Goal: Transaction & Acquisition: Purchase product/service

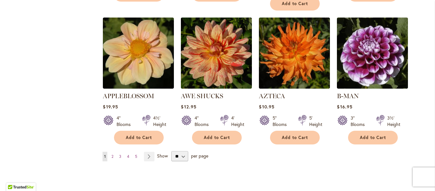
scroll to position [557, 0]
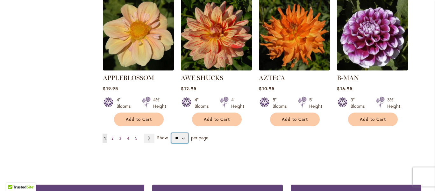
click at [180, 133] on select "** ** ** **" at bounding box center [179, 138] width 17 height 10
select select "**"
click at [171, 133] on select "** ** ** **" at bounding box center [179, 138] width 17 height 10
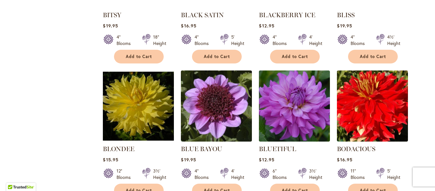
scroll to position [1295, 0]
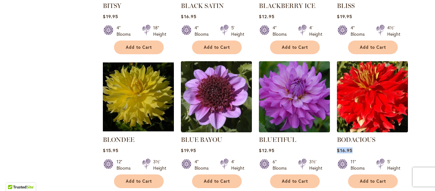
click at [400, 135] on strong "BODACIOUS" at bounding box center [372, 139] width 71 height 9
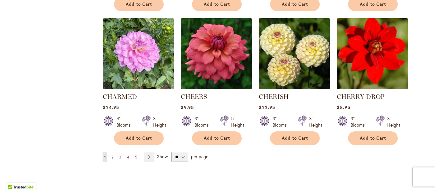
scroll to position [2159, 0]
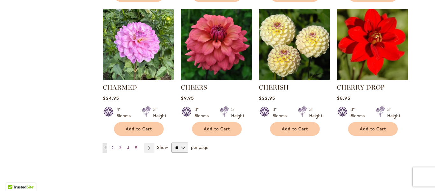
click at [110, 143] on link "Page 2" at bounding box center [112, 148] width 5 height 10
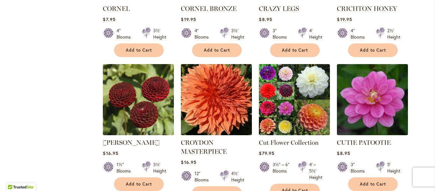
scroll to position [640, 0]
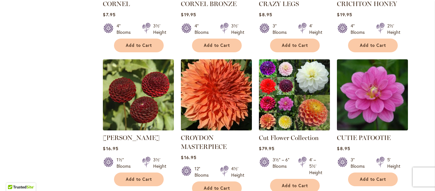
drag, startPoint x: 424, startPoint y: 58, endPoint x: 422, endPoint y: 63, distance: 5.7
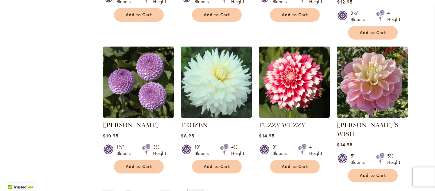
scroll to position [2208, 0]
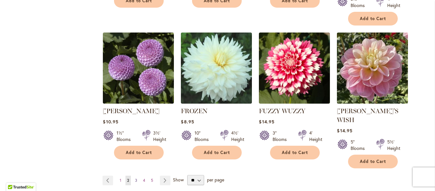
click at [135, 178] on span "3" at bounding box center [136, 180] width 2 height 5
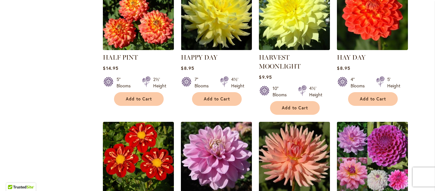
scroll to position [873, 0]
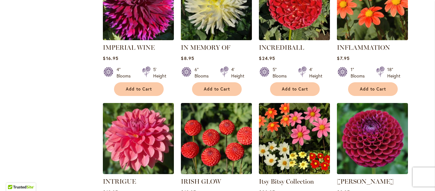
scroll to position [1862, 0]
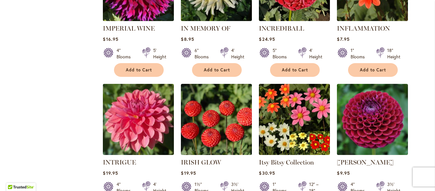
drag, startPoint x: 431, startPoint y: 125, endPoint x: 432, endPoint y: 130, distance: 5.8
click at [432, 130] on body "Skip to Accessibility Information The store will not work correctly in the case…" at bounding box center [217, 95] width 435 height 191
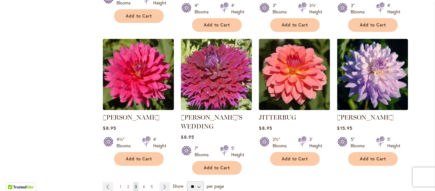
scroll to position [2214, 0]
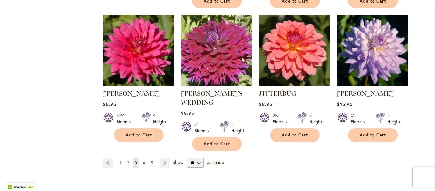
click at [143, 158] on link "Page 4" at bounding box center [143, 163] width 5 height 10
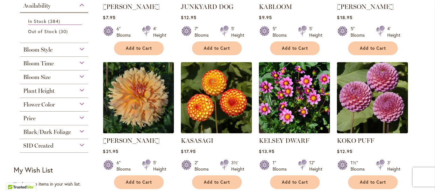
scroll to position [241, 0]
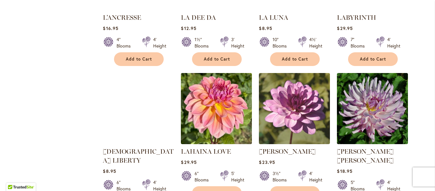
scroll to position [484, 0]
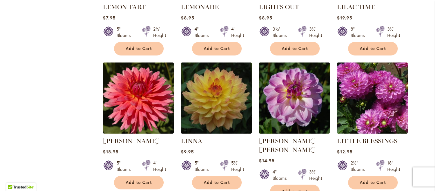
scroll to position [766, 0]
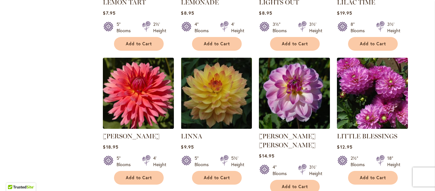
drag, startPoint x: 425, startPoint y: 64, endPoint x: 428, endPoint y: 63, distance: 3.2
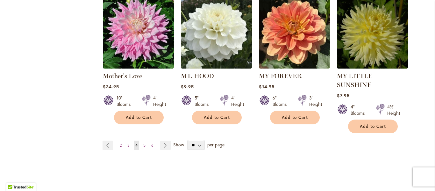
scroll to position [2219, 0]
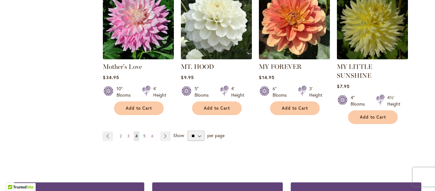
click at [142, 131] on link "Page 5" at bounding box center [144, 136] width 5 height 10
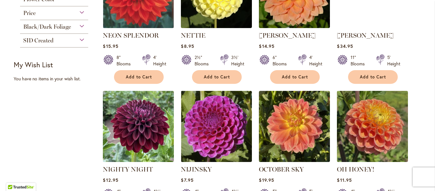
scroll to position [327, 0]
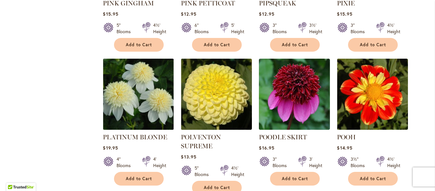
scroll to position [1466, 0]
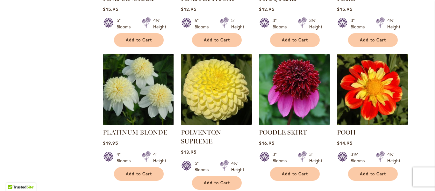
drag, startPoint x: 407, startPoint y: 105, endPoint x: 412, endPoint y: 106, distance: 4.8
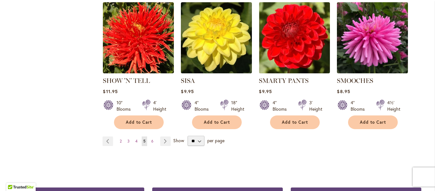
scroll to position [2195, 0]
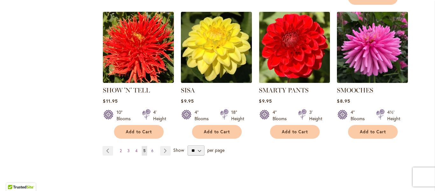
click at [150, 146] on link "Page 6" at bounding box center [152, 151] width 5 height 10
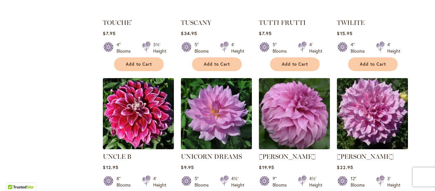
scroll to position [1290, 0]
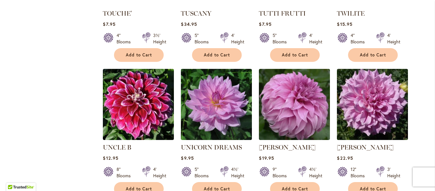
drag, startPoint x: 423, startPoint y: 99, endPoint x: 435, endPoint y: 95, distance: 12.6
click at [428, 98] on div "Skip to Content Gift Shop & Office Open - Monday-Friday 9-4:30pm / Gift Shop Op…" at bounding box center [217, 37] width 435 height 2619
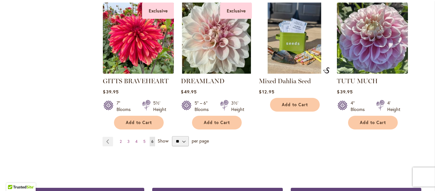
scroll to position [2178, 0]
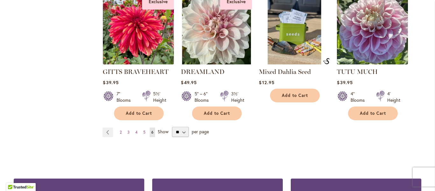
drag, startPoint x: 203, startPoint y: 145, endPoint x: 213, endPoint y: 139, distance: 11.3
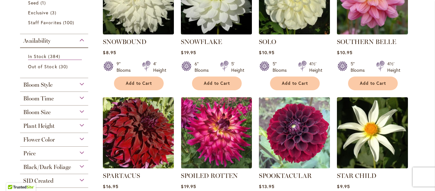
scroll to position [206, 0]
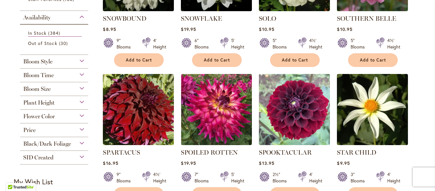
click at [36, 145] on span "Black/Dark Foliage" at bounding box center [47, 143] width 48 height 7
click at [79, 143] on div "Black/Dark Foliage" at bounding box center [54, 142] width 68 height 10
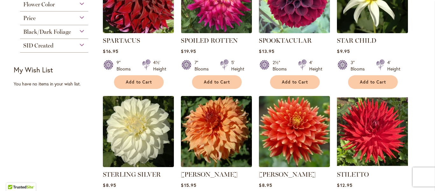
scroll to position [271, 0]
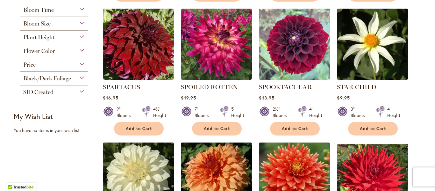
click at [47, 74] on div "Black/Dark Foliage" at bounding box center [54, 77] width 68 height 10
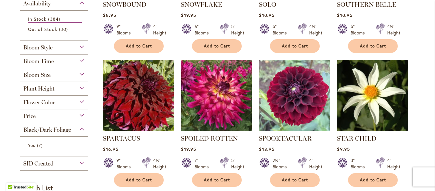
scroll to position [224, 0]
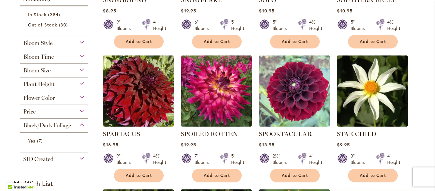
click at [62, 124] on span "Black/Dark Foliage" at bounding box center [47, 125] width 48 height 7
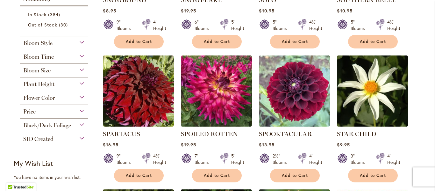
click at [60, 124] on span "Black/Dark Foliage" at bounding box center [47, 125] width 48 height 7
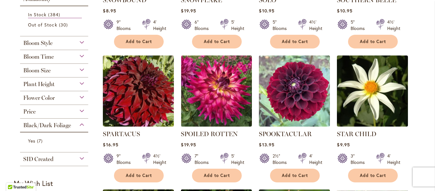
click at [58, 125] on span "Black/Dark Foliage" at bounding box center [47, 125] width 48 height 7
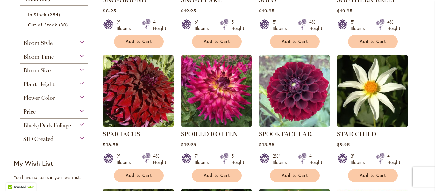
click at [58, 125] on span "Black/Dark Foliage" at bounding box center [47, 125] width 48 height 7
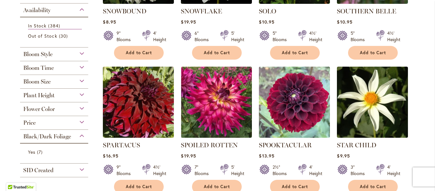
scroll to position [183, 0]
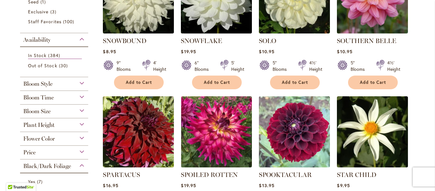
click at [32, 134] on div "Flower Color" at bounding box center [54, 137] width 68 height 10
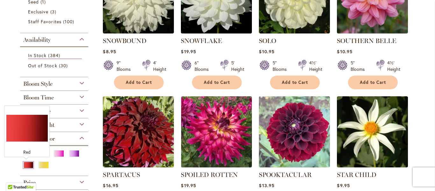
click at [24, 163] on div "Red" at bounding box center [28, 165] width 10 height 7
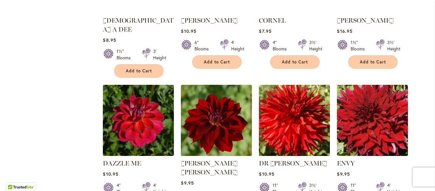
scroll to position [613, 0]
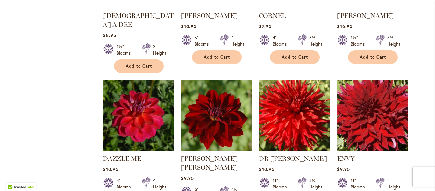
drag, startPoint x: 420, startPoint y: 49, endPoint x: 417, endPoint y: 53, distance: 4.9
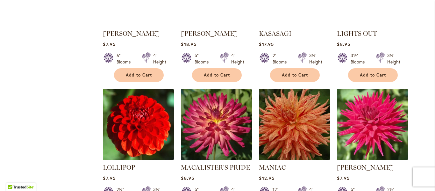
scroll to position [1162, 0]
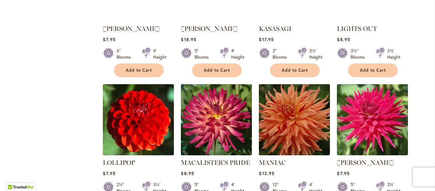
click at [408, 90] on ol "ALI OOP Rating: 60% 2 Reviews $9.95 4" Blooms 4' Height Add to Cart" at bounding box center [262, 80] width 319 height 2189
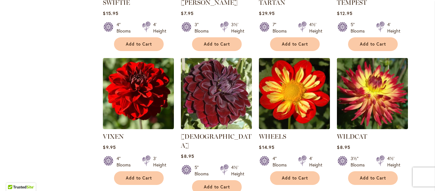
scroll to position [2176, 0]
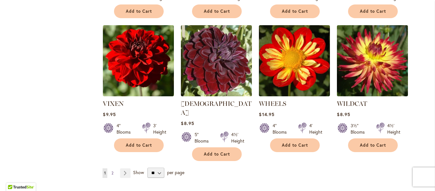
click at [110, 168] on link "Page 2" at bounding box center [112, 173] width 5 height 10
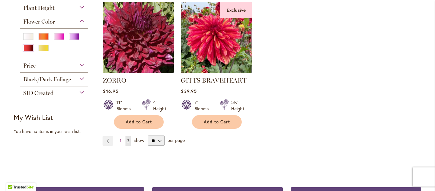
scroll to position [296, 0]
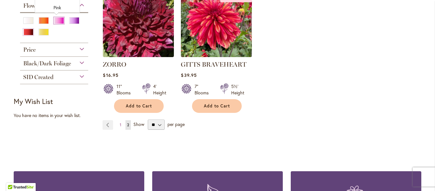
click at [54, 21] on div "Pink" at bounding box center [59, 20] width 10 height 7
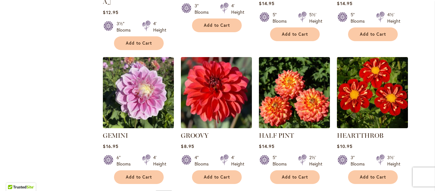
scroll to position [2148, 0]
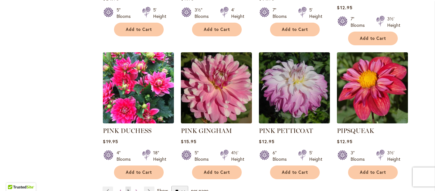
scroll to position [2190, 0]
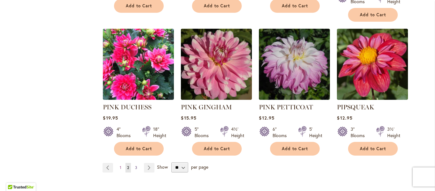
click at [134, 163] on link "Page 3" at bounding box center [136, 168] width 5 height 10
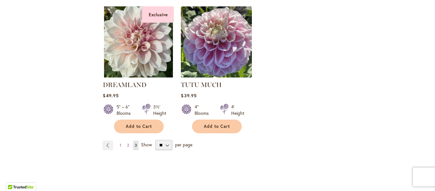
scroll to position [1531, 0]
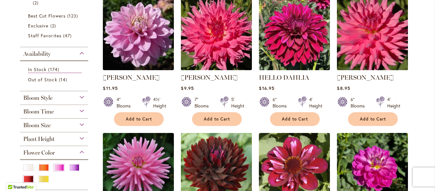
scroll to position [162, 0]
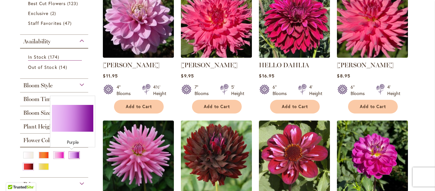
click at [72, 153] on div "Purple" at bounding box center [74, 155] width 10 height 7
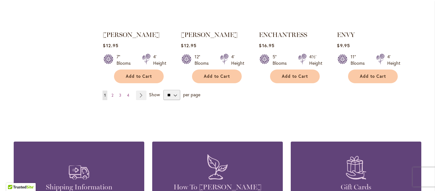
scroll to position [2250, 0]
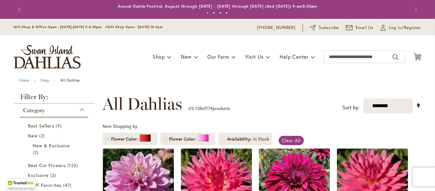
scroll to position [127, 0]
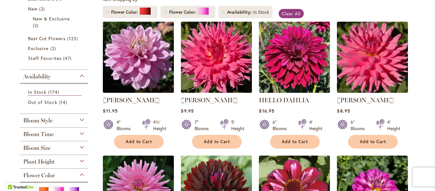
click at [17, 117] on div "Category Best Sellers 9 items New 2 items New & Exclusive 2 items 123 2 47" at bounding box center [54, 115] width 81 height 277
click at [31, 120] on span "Bloom Style" at bounding box center [37, 120] width 29 height 7
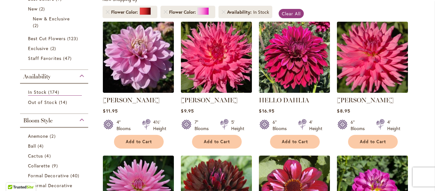
scroll to position [241, 0]
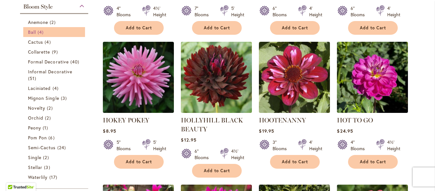
click at [34, 31] on span "Ball" at bounding box center [32, 32] width 8 height 6
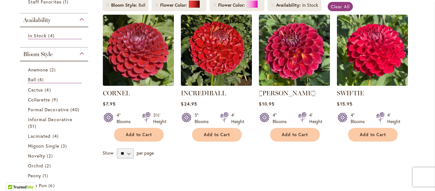
scroll to position [131, 0]
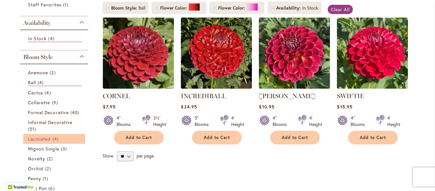
click at [65, 140] on link "Laciniated 4 items" at bounding box center [55, 138] width 54 height 7
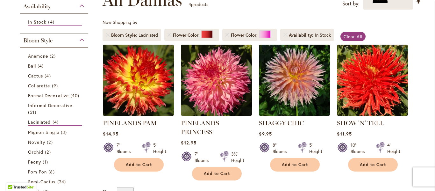
scroll to position [103, 0]
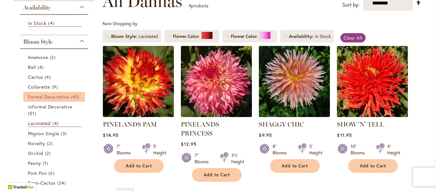
click at [65, 98] on span "Formal Decorative" at bounding box center [48, 97] width 41 height 6
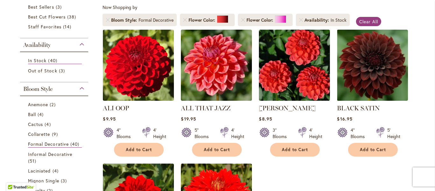
scroll to position [132, 0]
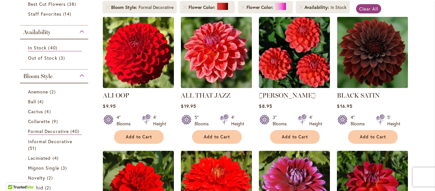
drag, startPoint x: 424, startPoint y: 20, endPoint x: 430, endPoint y: 34, distance: 14.9
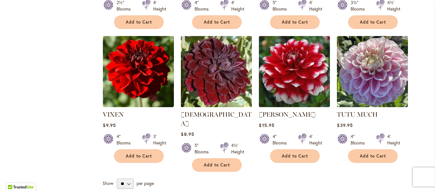
scroll to position [1329, 0]
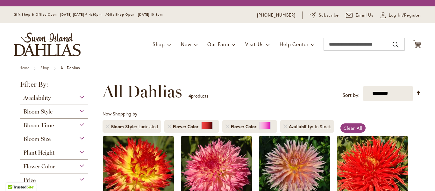
drag, startPoint x: 317, startPoint y: 80, endPoint x: 435, endPoint y: 119, distance: 123.9
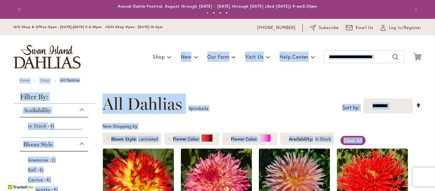
scroll to position [32, 0]
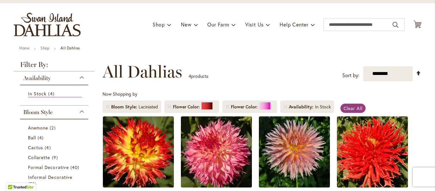
click at [91, 43] on div "Toggle Nav Shop Dahlia Tubers Collections Fresh Cut Dahlias Gardening Supplies …" at bounding box center [217, 24] width 421 height 43
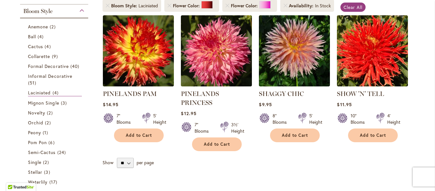
scroll to position [152, 0]
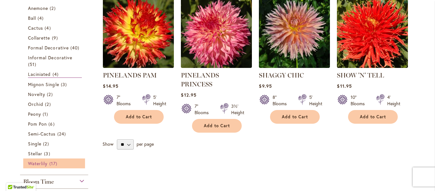
click at [50, 161] on span "17 items" at bounding box center [54, 163] width 10 height 7
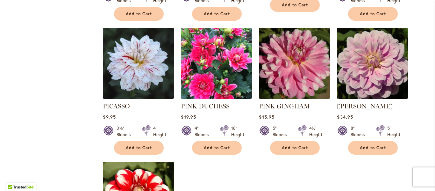
scroll to position [711, 0]
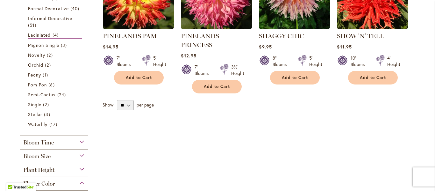
scroll to position [192, 0]
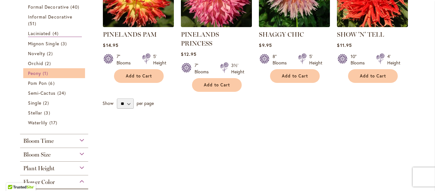
click at [40, 72] on link "Peony 1 item" at bounding box center [55, 73] width 54 height 7
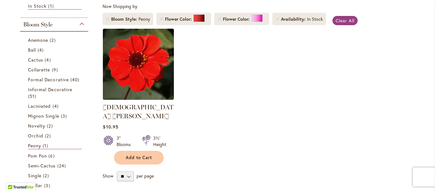
scroll to position [121, 0]
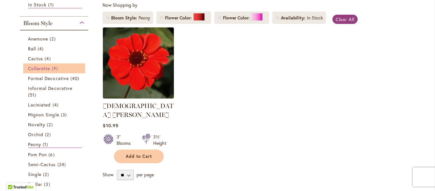
click at [29, 69] on span "Collarette" at bounding box center [39, 68] width 22 height 6
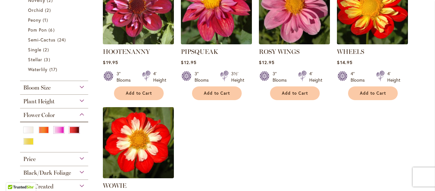
scroll to position [322, 0]
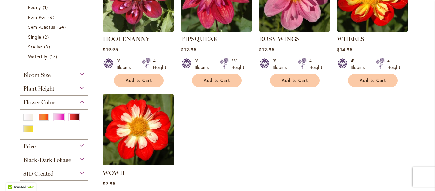
click at [411, 86] on ol "APPLEBLOSSOM Rating: 95% 4 Reviews $19.95 4" Blooms 4½' Height Add to Cart" at bounding box center [262, 23] width 319 height 395
click at [43, 59] on span "Waterlily" at bounding box center [37, 57] width 19 height 6
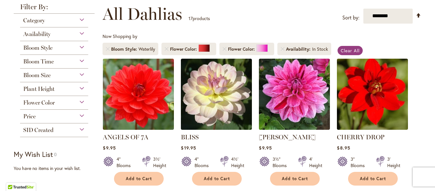
scroll to position [106, 0]
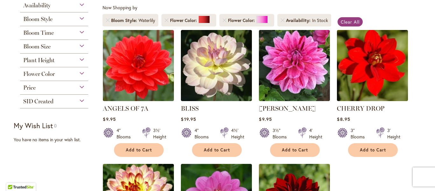
click at [36, 32] on span "Bloom Time" at bounding box center [38, 32] width 31 height 7
click at [75, 32] on div "Bloom Time" at bounding box center [54, 31] width 68 height 10
click at [49, 31] on span "Bloom Time" at bounding box center [38, 32] width 31 height 7
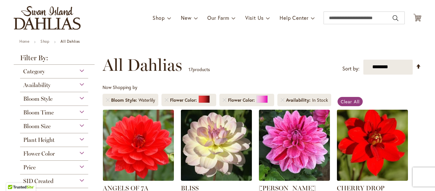
scroll to position [0, 0]
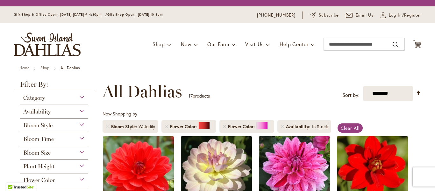
click at [23, 135] on span "Bloom Time" at bounding box center [38, 138] width 31 height 7
click at [80, 139] on div "Bloom Time" at bounding box center [54, 137] width 68 height 10
click at [54, 118] on div "Availability In Stock 17 items Out of Stock 4 items" at bounding box center [54, 112] width 68 height 14
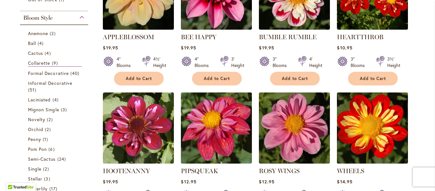
scroll to position [192, 0]
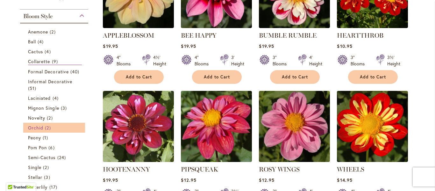
click at [28, 128] on span "Orchid" at bounding box center [35, 128] width 15 height 6
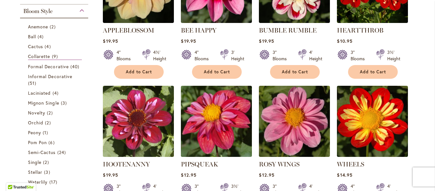
scroll to position [205, 0]
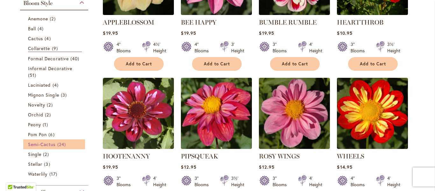
click at [51, 145] on span "Semi-Cactus" at bounding box center [42, 144] width 28 height 6
